Goal: Task Accomplishment & Management: Use online tool/utility

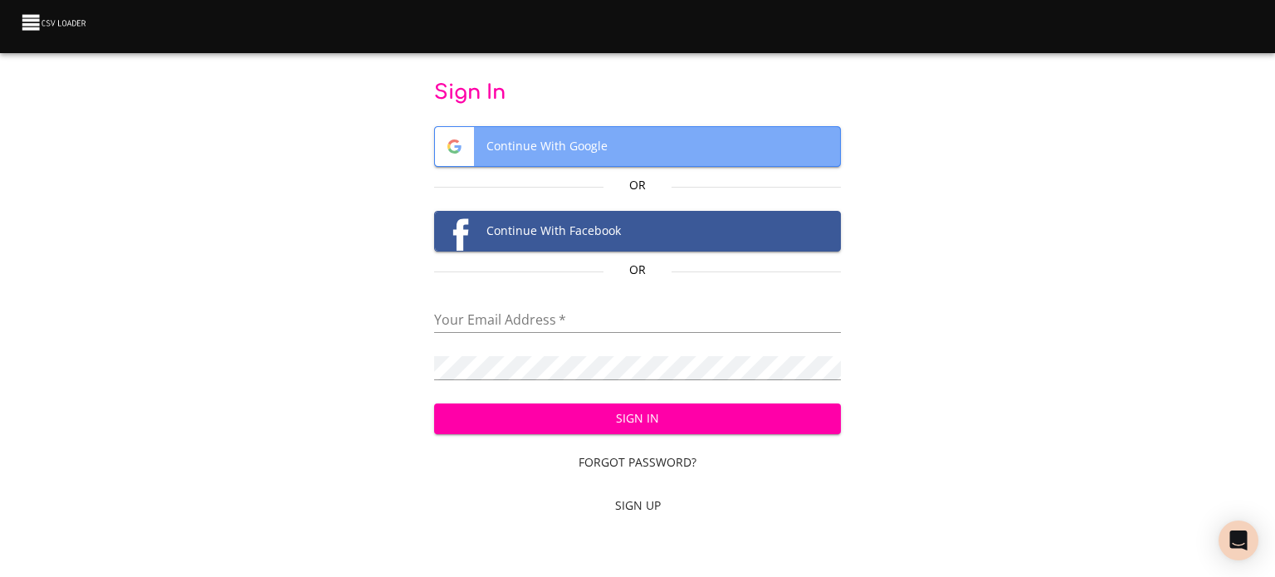
click at [587, 149] on span "Continue With Google" at bounding box center [638, 146] width 406 height 39
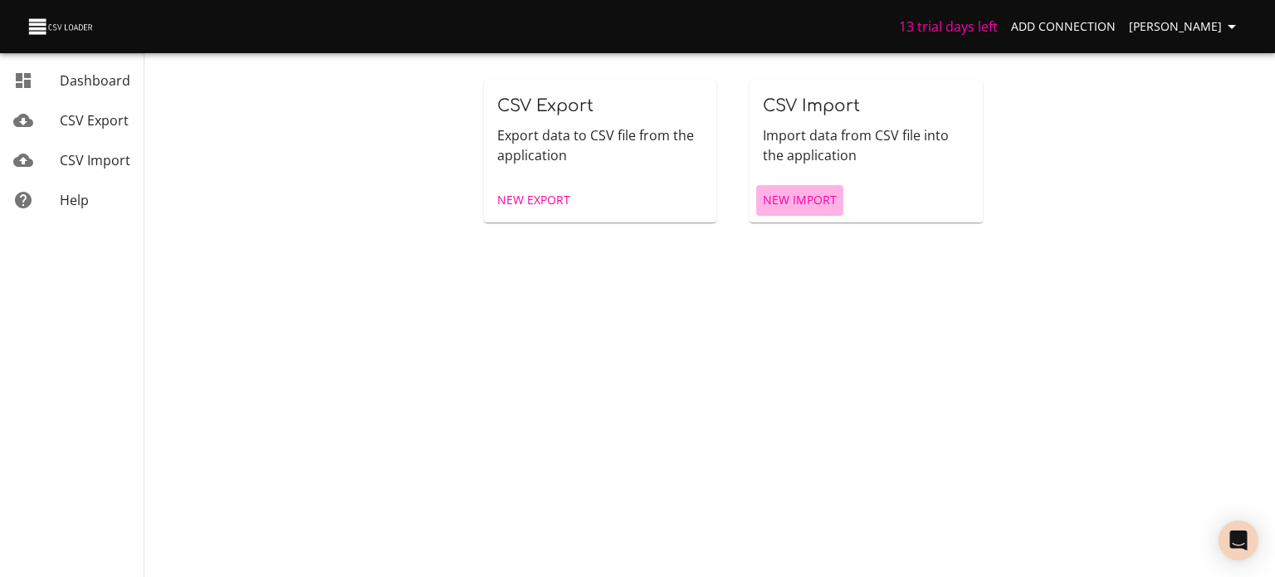
click at [795, 196] on span "New Import" at bounding box center [800, 200] width 74 height 21
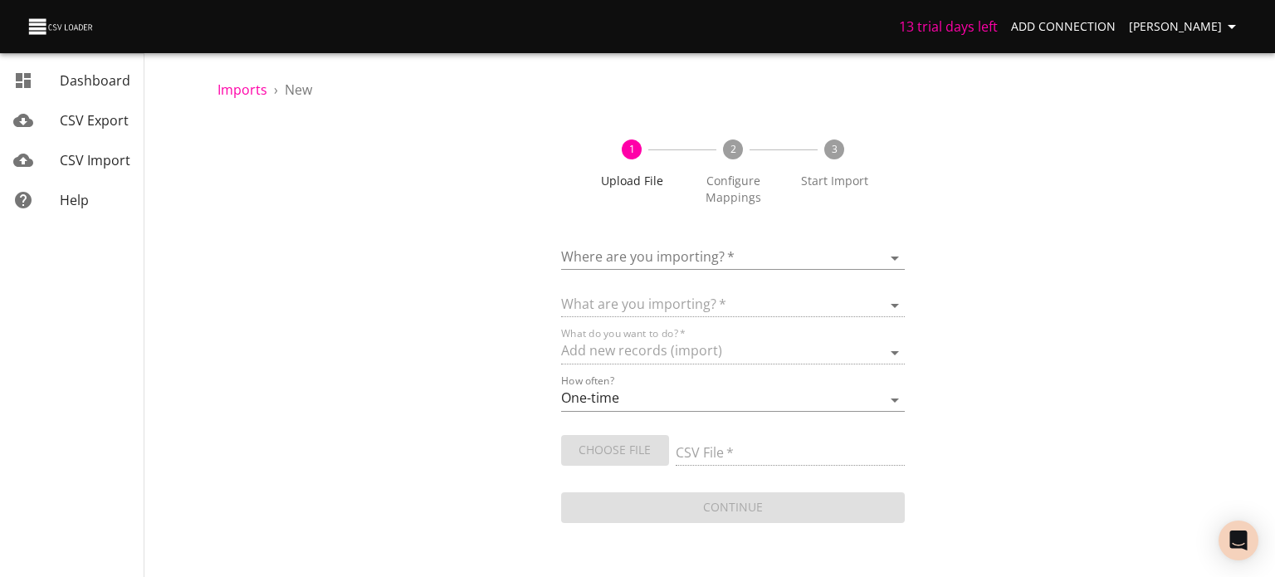
click at [892, 251] on body "13 trial days left Add Connection [PERSON_NAME] Dashboard CSV Export CSV Import…" at bounding box center [637, 288] width 1275 height 577
click at [721, 255] on span "Add New Connection" at bounding box center [686, 258] width 131 height 18
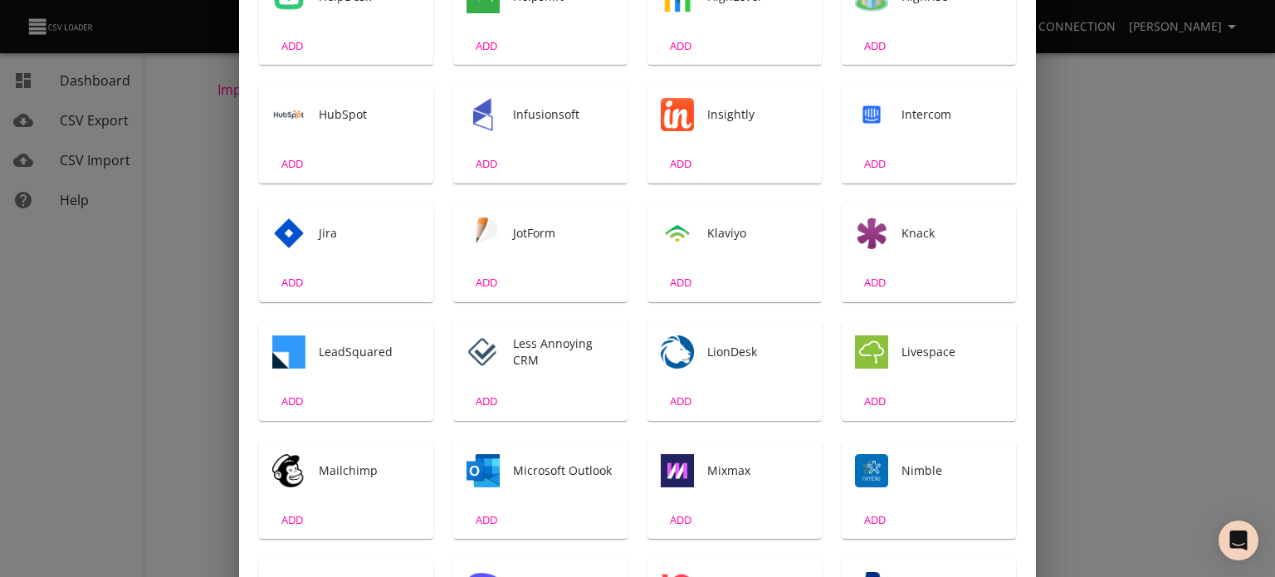
scroll to position [1412, 0]
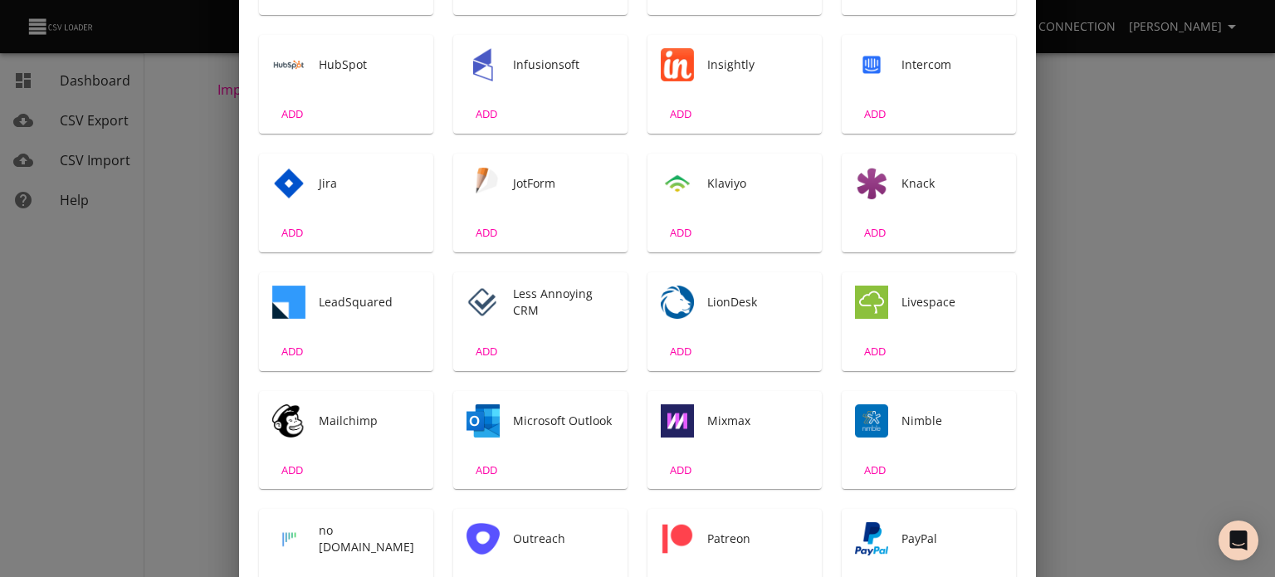
click at [549, 319] on div "Less Annoying CRM" at bounding box center [540, 302] width 174 height 60
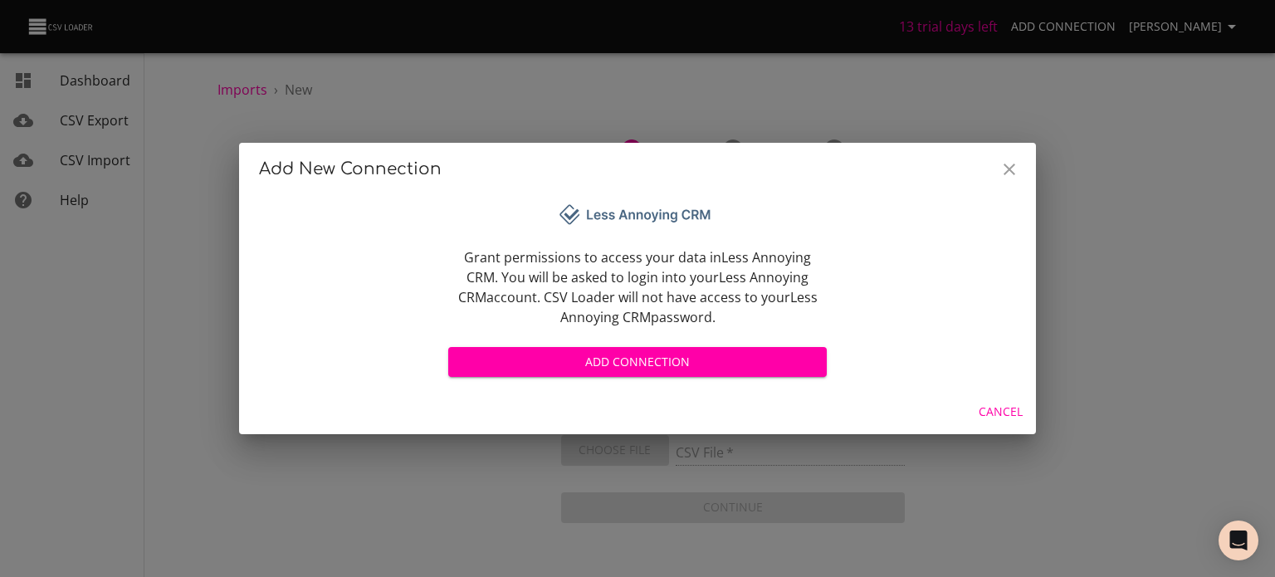
scroll to position [0, 0]
click at [602, 355] on span "Add Connection" at bounding box center [638, 362] width 352 height 21
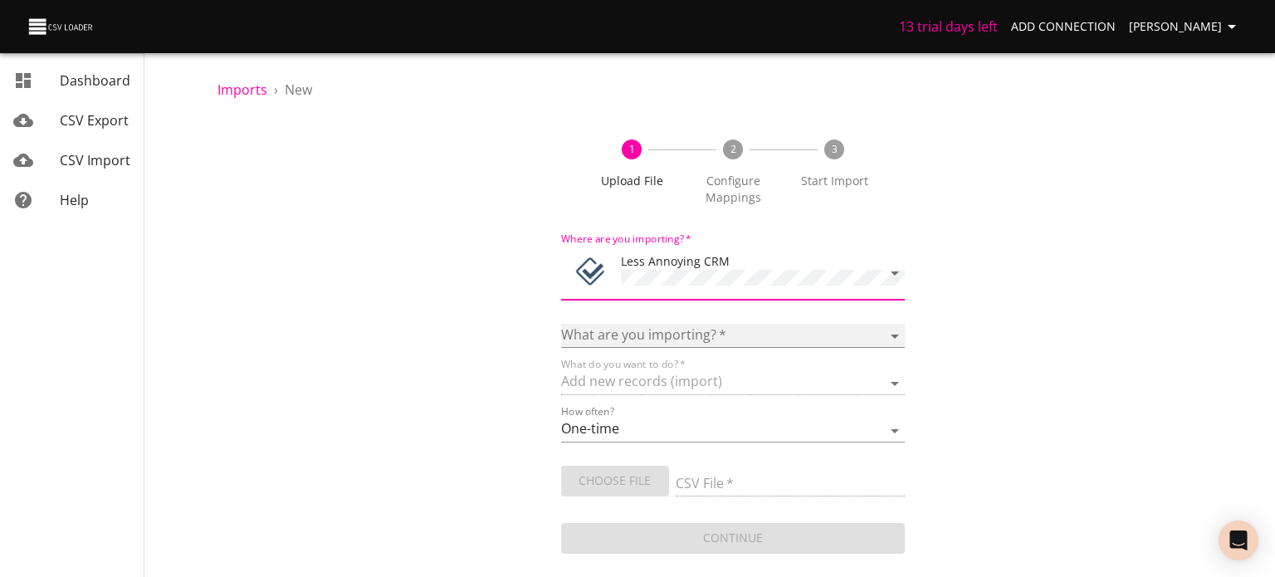
click at [885, 326] on select "Notes Tasks" at bounding box center [733, 336] width 344 height 24
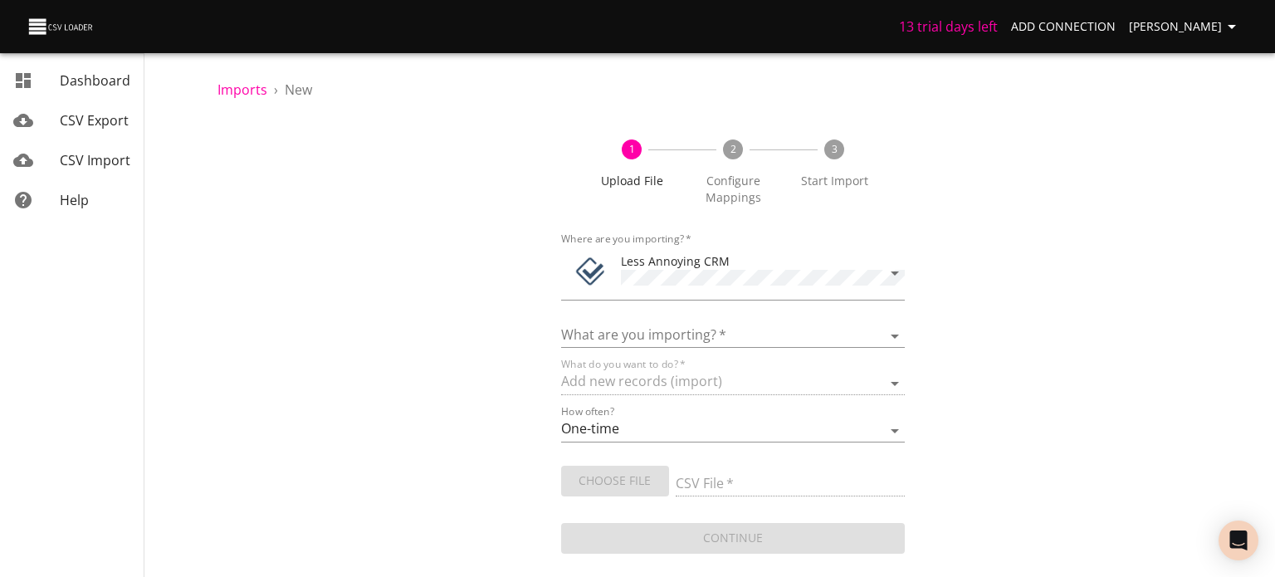
click at [1043, 310] on div "1 Upload File 2 Configure Mappings 3 Start Import Where are you importing?   * …" at bounding box center [733, 339] width 1031 height 438
click at [877, 325] on select "Notes Tasks" at bounding box center [733, 336] width 344 height 24
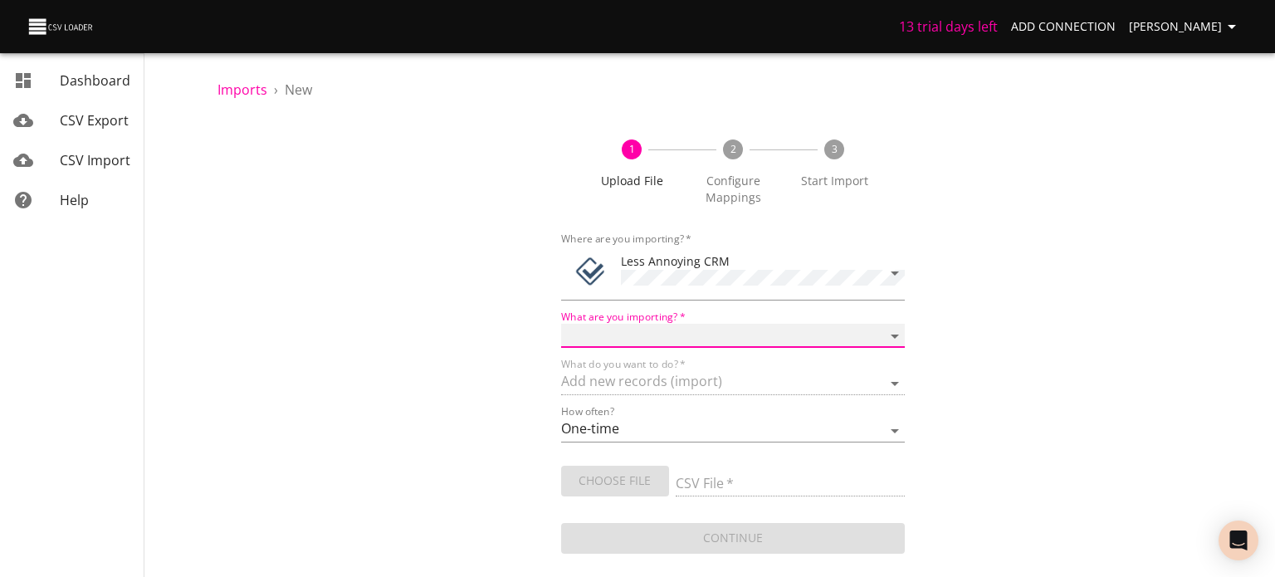
select select "notes"
click at [561, 324] on select "Notes Tasks" at bounding box center [733, 336] width 344 height 24
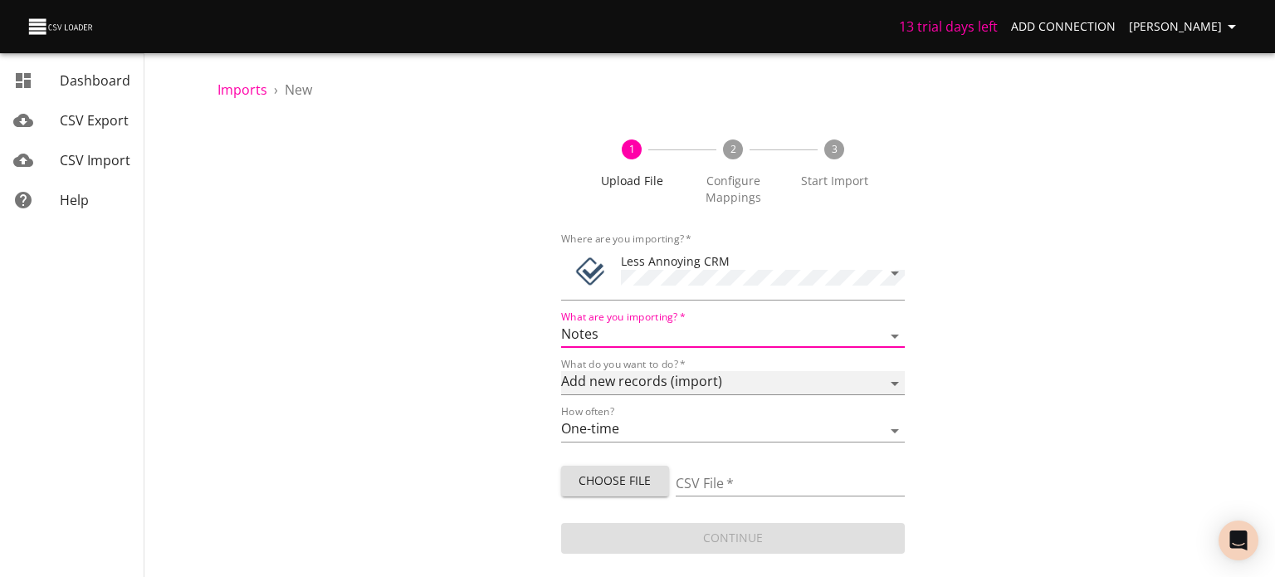
click at [892, 380] on select "Add new records (import) Update existing records (update) Add new and update ex…" at bounding box center [733, 383] width 344 height 24
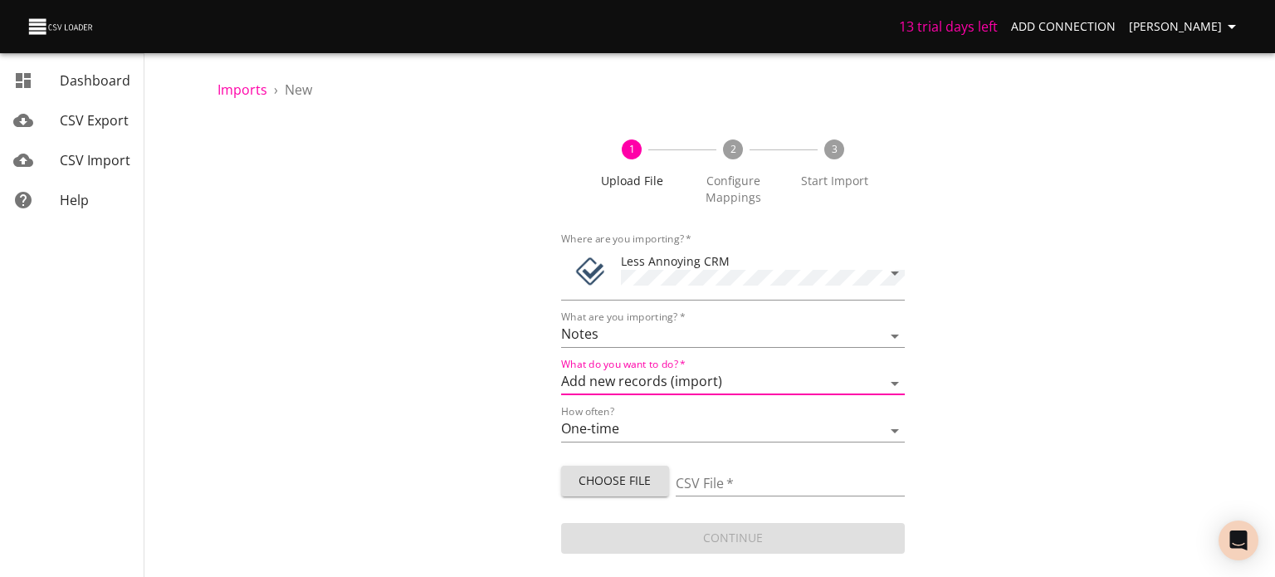
click at [637, 480] on span "Choose File" at bounding box center [615, 481] width 81 height 21
type input "BAS_data_Care_services merged file - Sheet1.csv"
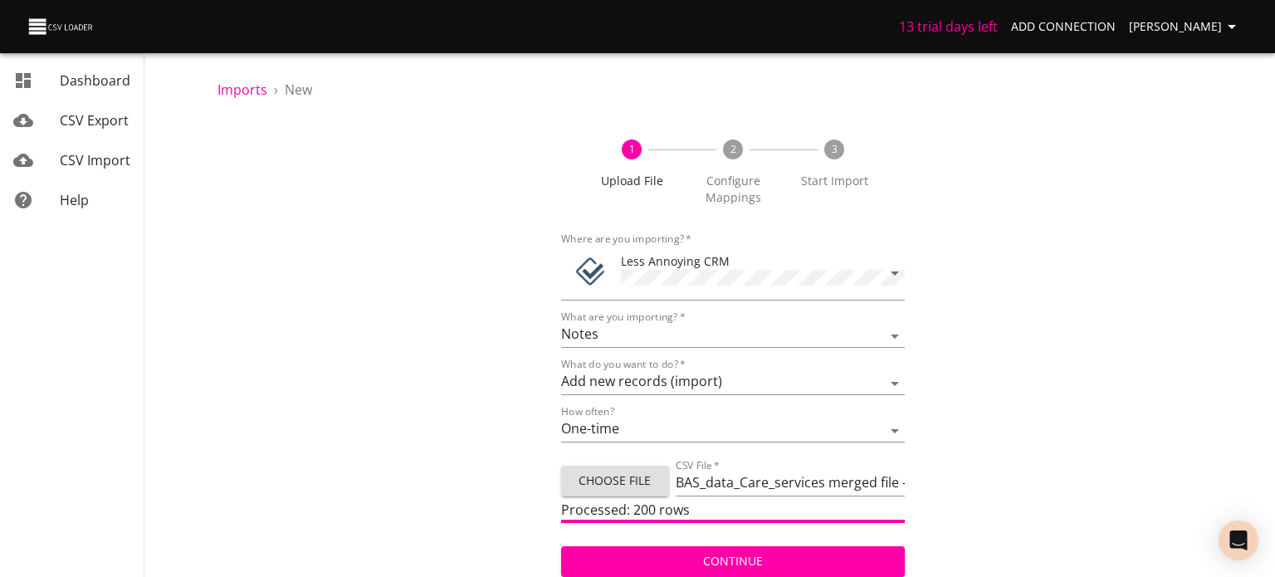
click at [751, 551] on span "Continue" at bounding box center [733, 561] width 317 height 21
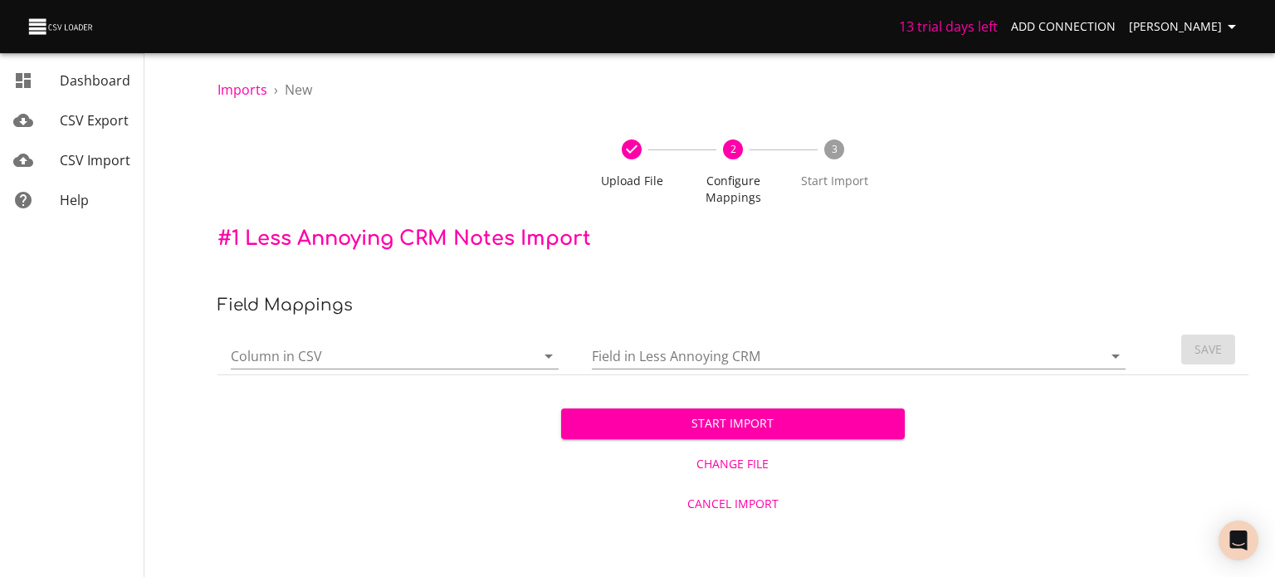
click at [549, 351] on icon "Open" at bounding box center [549, 356] width 20 height 20
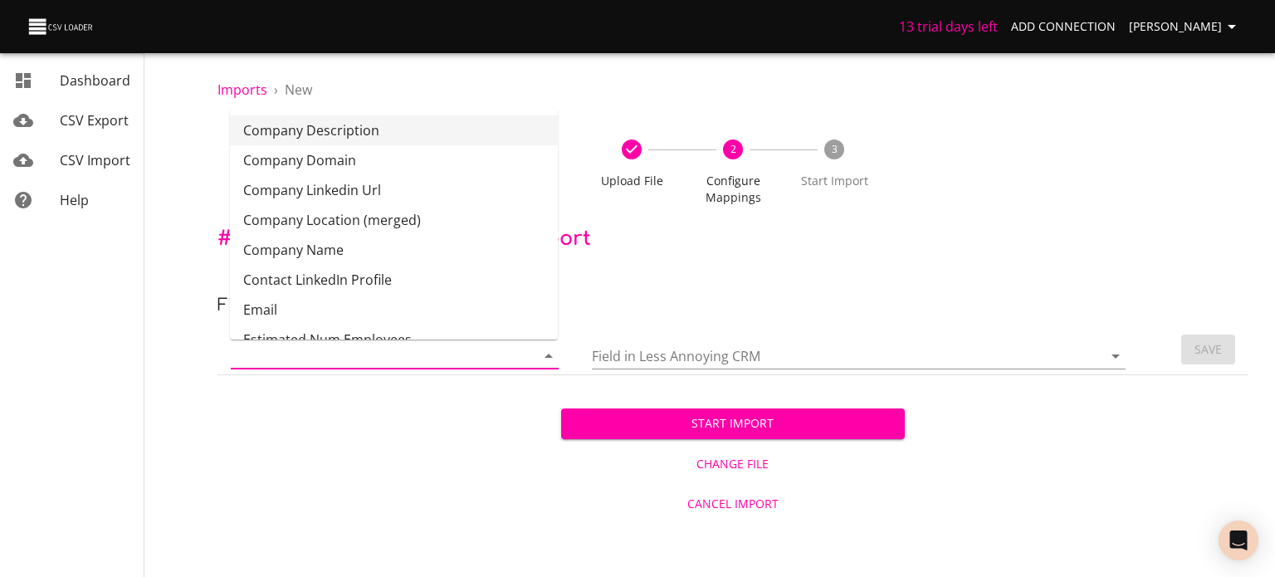
click at [335, 133] on li "Company Description" at bounding box center [394, 130] width 328 height 30
type input "Company Description"
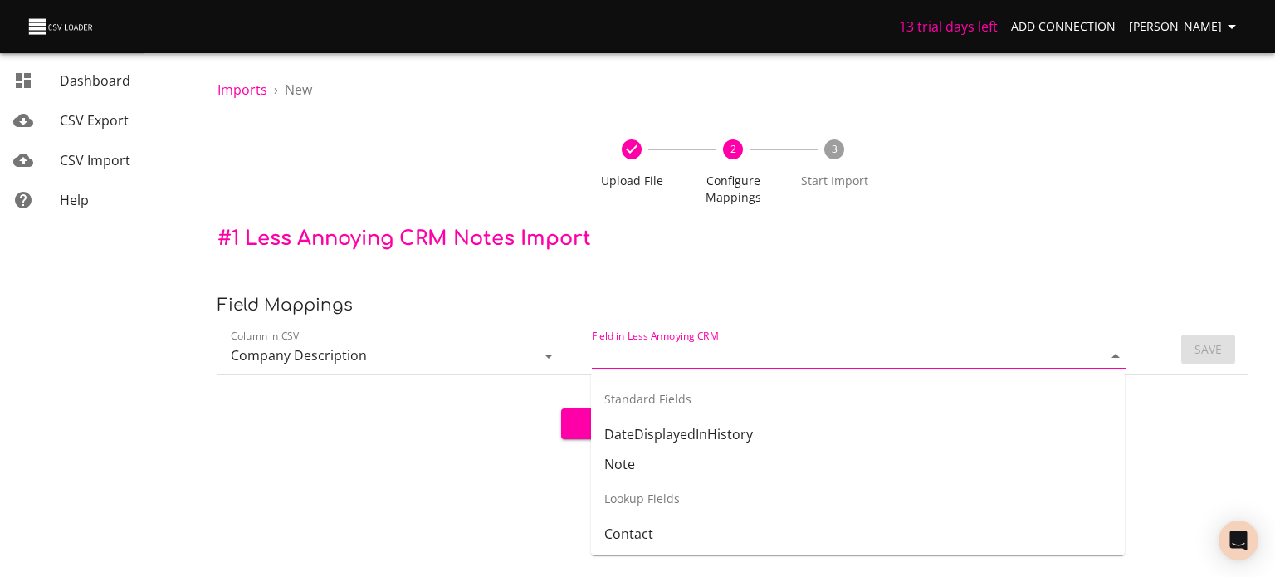
click at [664, 358] on input "Field in Less Annoying CRM" at bounding box center [833, 356] width 482 height 26
click at [628, 458] on li "Note" at bounding box center [858, 464] width 534 height 30
type input "Note"
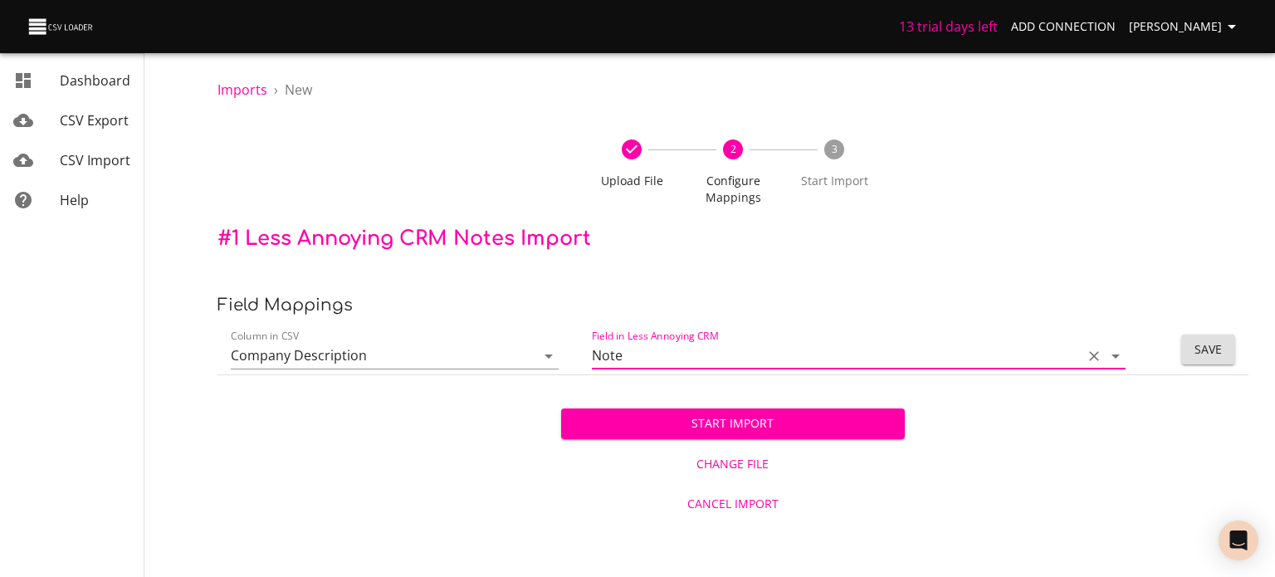
click at [1100, 355] on icon "Clear" at bounding box center [1094, 356] width 17 height 17
click at [768, 506] on span "Cancel Import" at bounding box center [733, 504] width 330 height 21
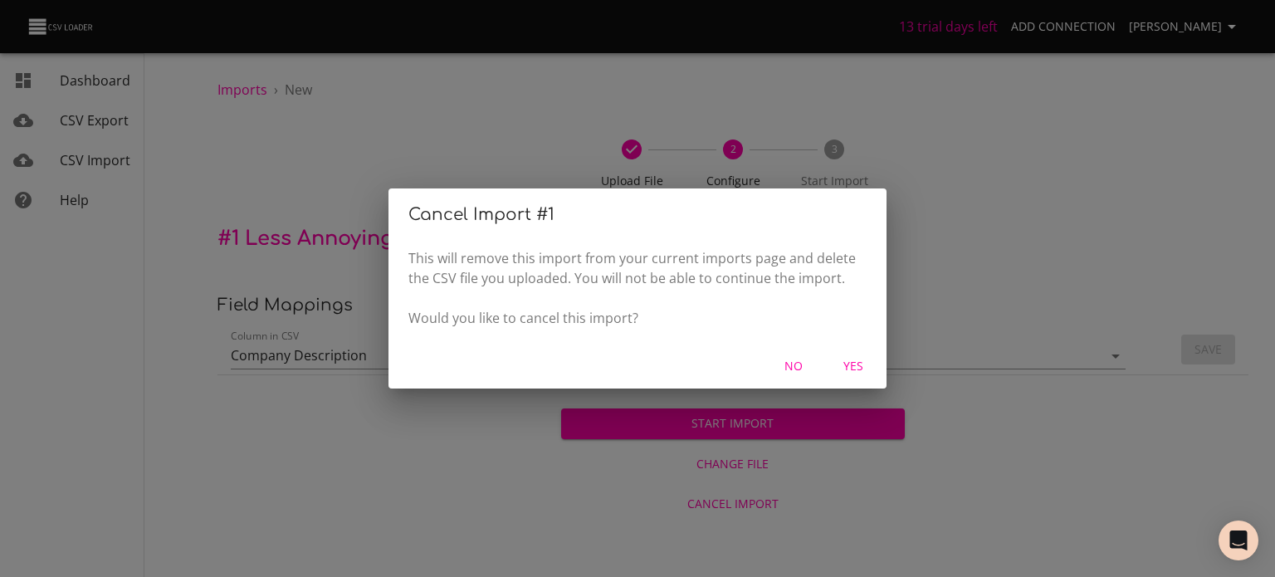
click at [856, 358] on span "Yes" at bounding box center [854, 366] width 40 height 21
